Goal: Use online tool/utility: Use online tool/utility

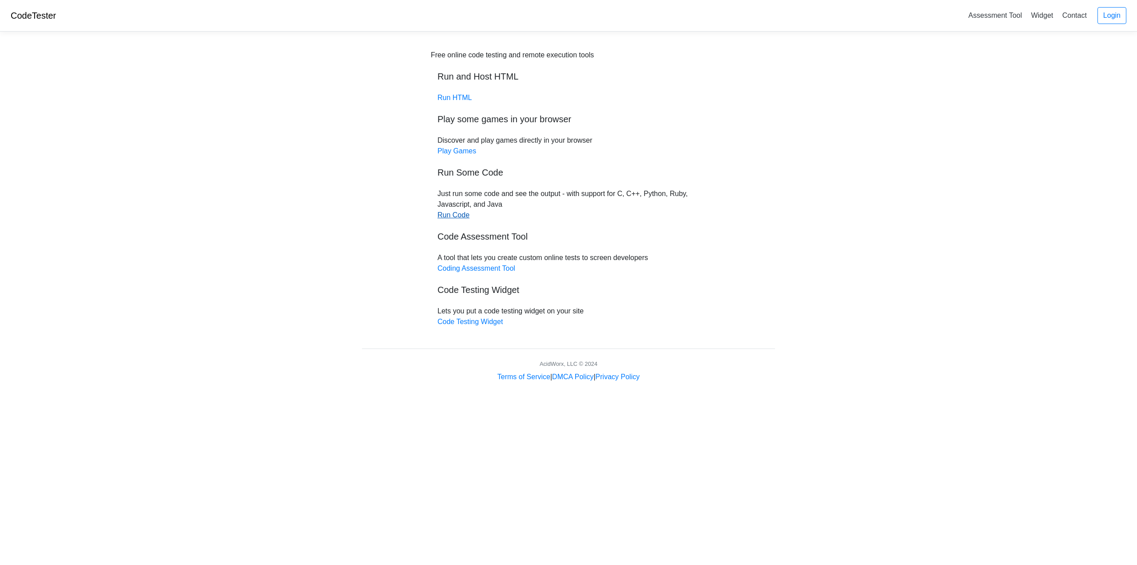
click at [460, 214] on link "Run Code" at bounding box center [454, 215] width 32 height 8
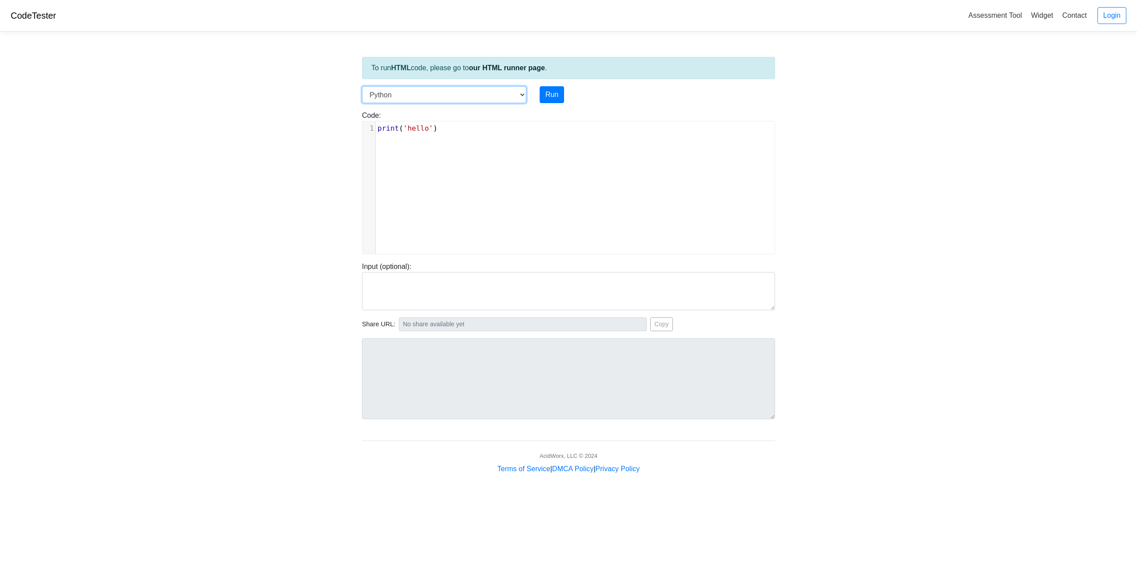
click at [496, 92] on select "C C++ Go Java Javascript Python Ruby" at bounding box center [444, 94] width 164 height 17
select select "c"
click at [362, 86] on select "C C++ Go Java Javascript Python Ruby" at bounding box center [444, 94] width 164 height 17
click at [451, 220] on div "xxxxxxxxxx 1 #include < stdio . h > 2 int main () { 3 printf ( "hello" ); 4 ret…" at bounding box center [576, 194] width 426 height 146
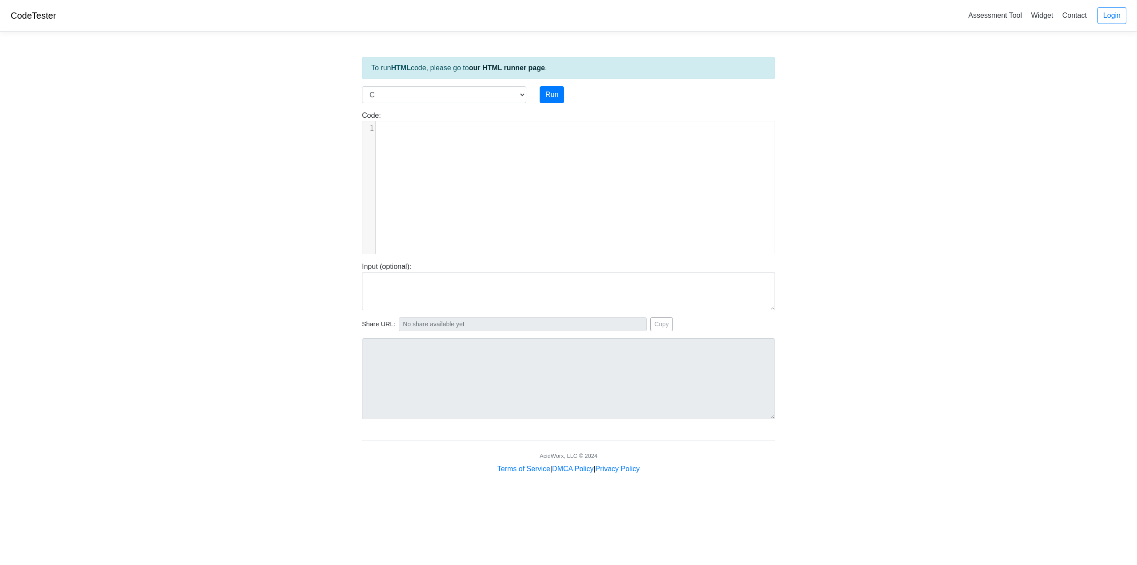
click at [468, 180] on div "​ x 1 ​" at bounding box center [576, 194] width 426 height 146
click at [459, 177] on div "​ x 1 ​" at bounding box center [576, 194] width 426 height 146
click at [543, 100] on button "Run" at bounding box center [552, 94] width 24 height 17
type input "[URL][DOMAIN_NAME]"
type textarea "Stdout: Hello and welcome to the generative AI world!"
